Goal: Task Accomplishment & Management: Manage account settings

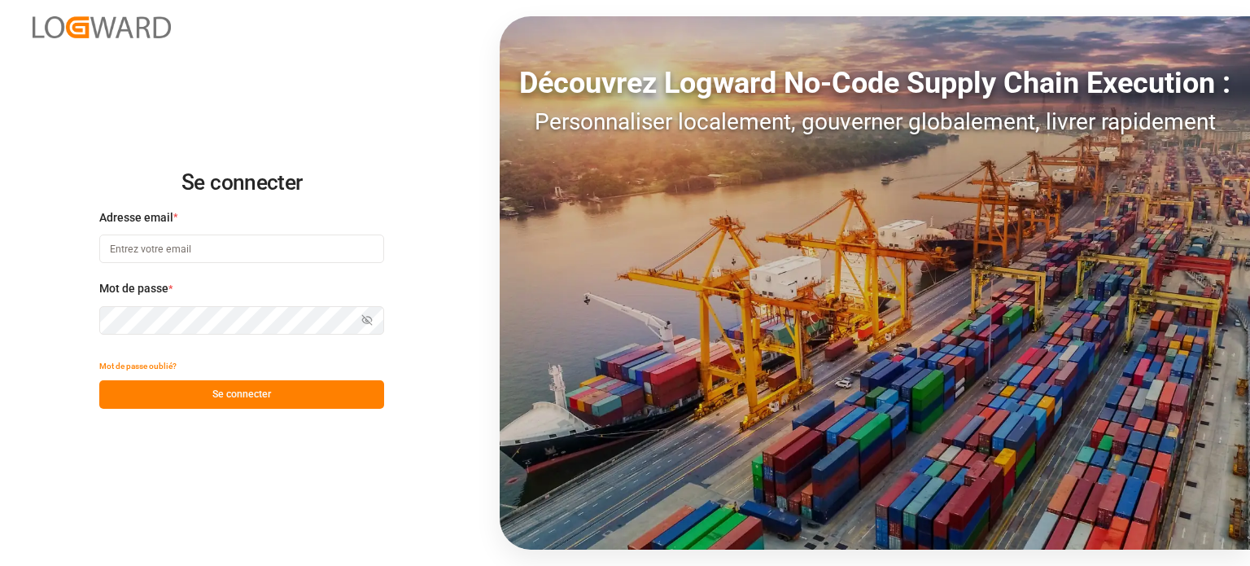
type input "[EMAIL_ADDRESS][DOMAIN_NAME]"
click at [234, 386] on button "Se connecter" at bounding box center [241, 394] width 285 height 28
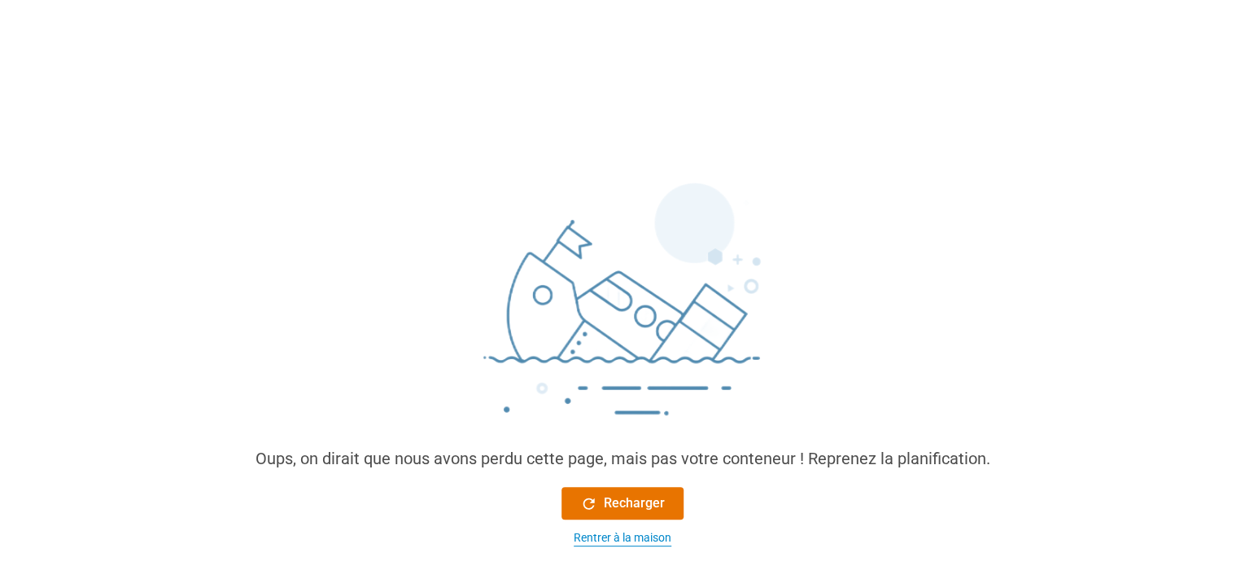
click at [610, 540] on font "Rentrer à la maison" at bounding box center [623, 537] width 98 height 13
